Goal: Download file/media

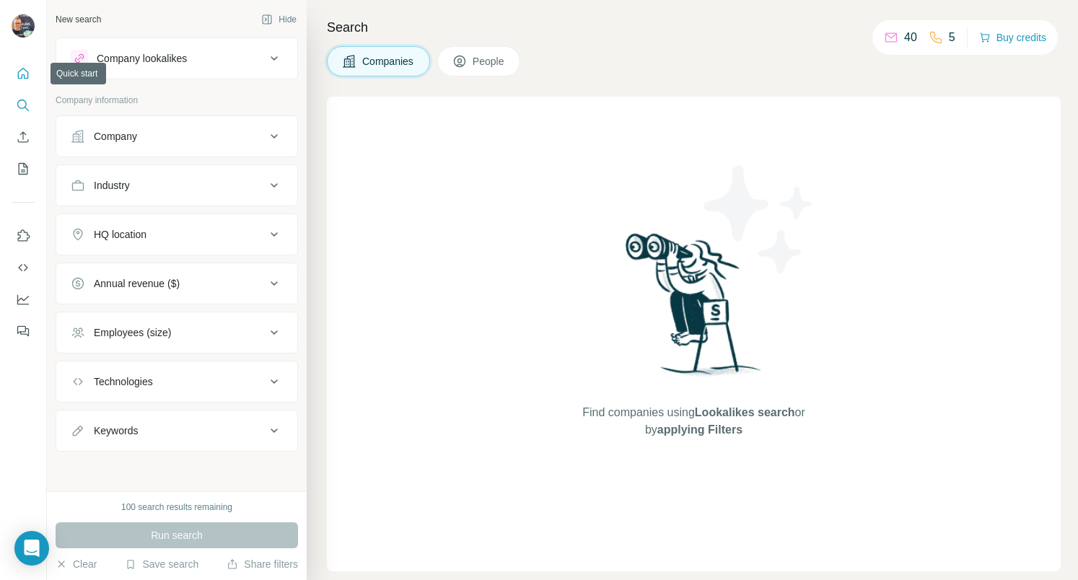
click at [22, 74] on icon "Quick start" at bounding box center [23, 73] width 14 height 14
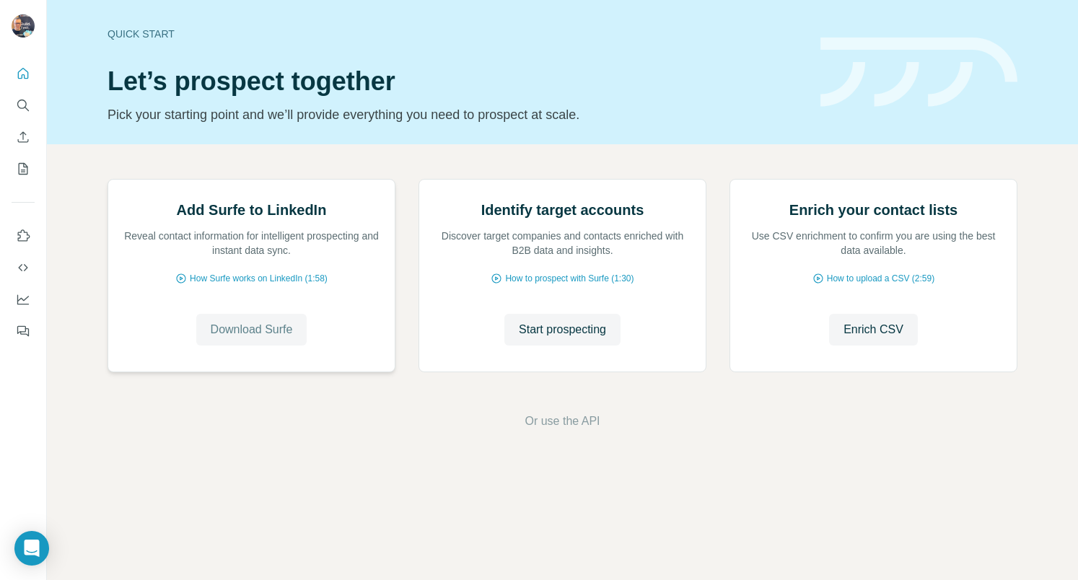
click at [258, 338] on span "Download Surfe" at bounding box center [252, 329] width 82 height 17
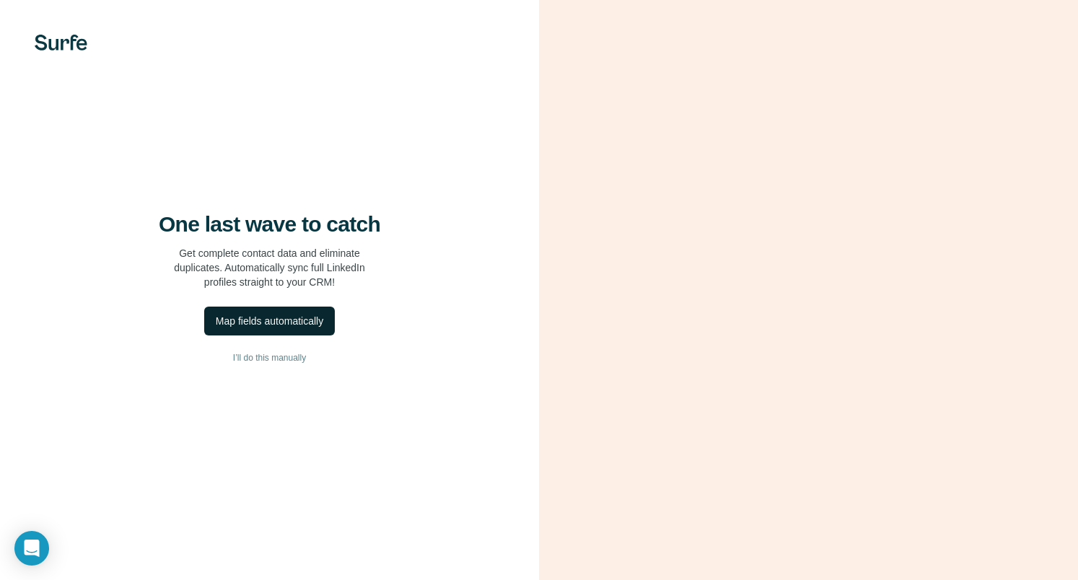
click at [323, 327] on div "Map fields automatically" at bounding box center [269, 321] width 107 height 14
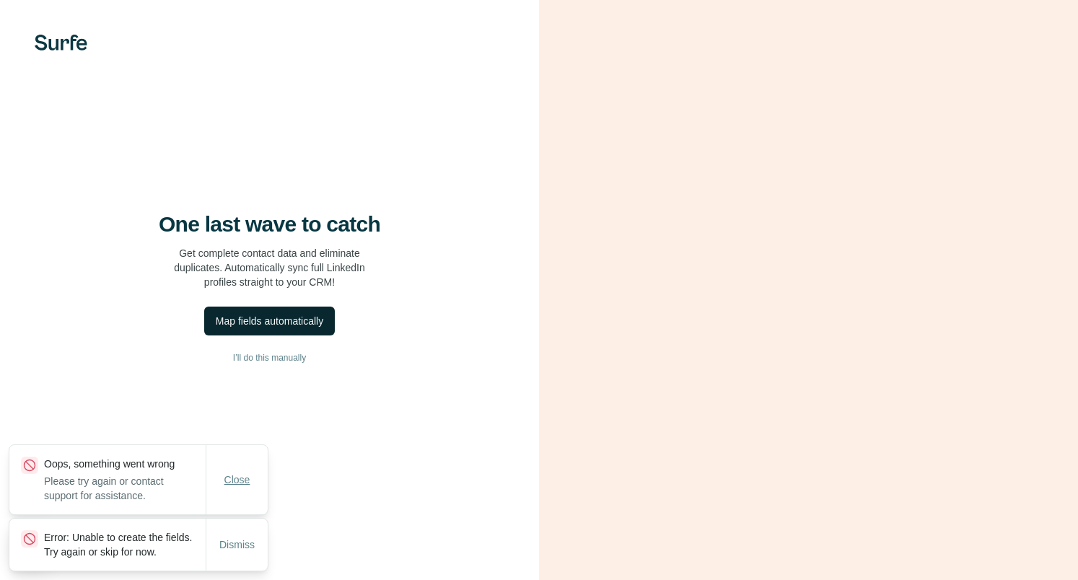
click at [239, 473] on span "Close" at bounding box center [237, 480] width 26 height 14
click at [241, 537] on span "Dismiss" at bounding box center [236, 544] width 35 height 14
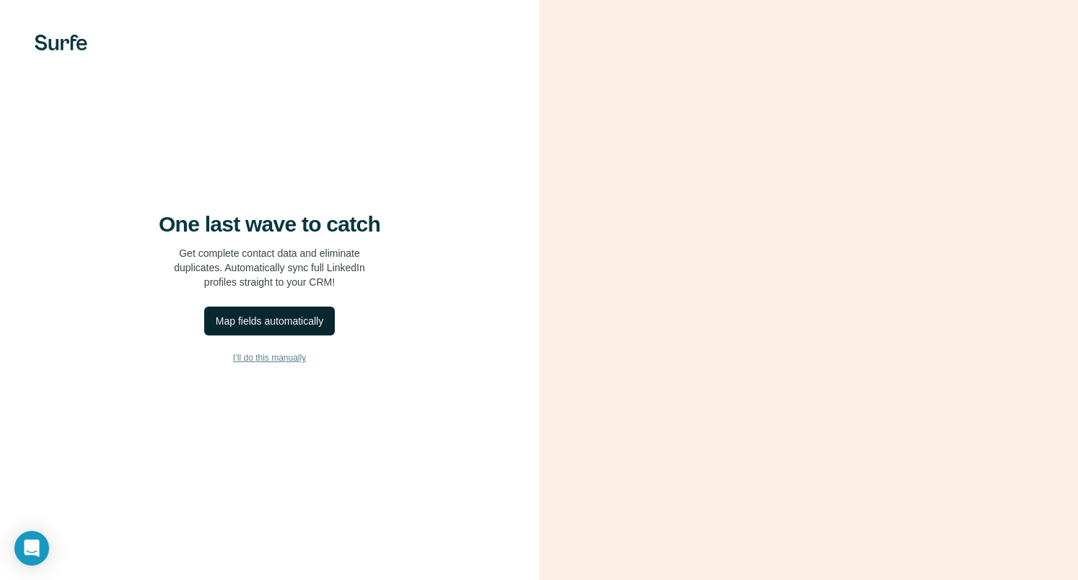
click at [281, 361] on span "I’ll do this manually" at bounding box center [269, 357] width 73 height 13
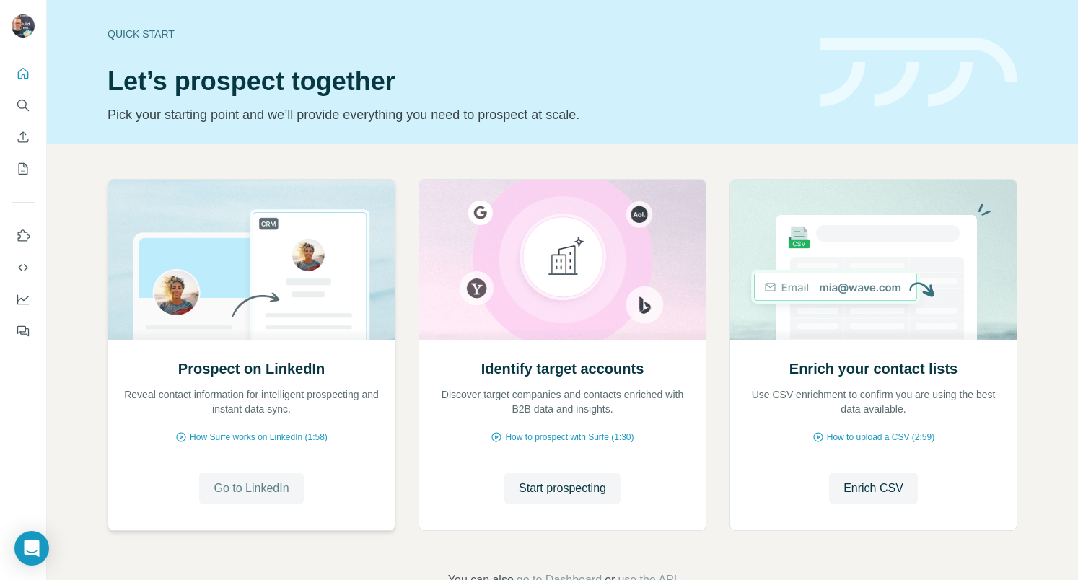
click at [258, 486] on span "Go to LinkedIn" at bounding box center [251, 488] width 75 height 17
